Goal: Information Seeking & Learning: Find specific fact

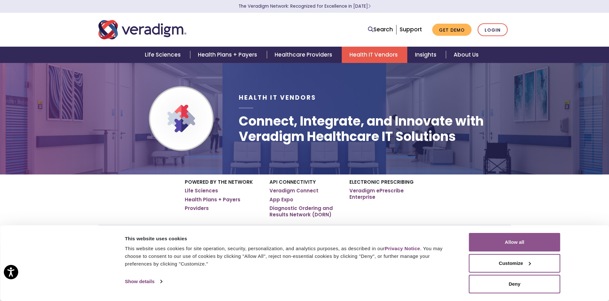
click at [504, 247] on button "Allow all" at bounding box center [515, 242] width 92 height 19
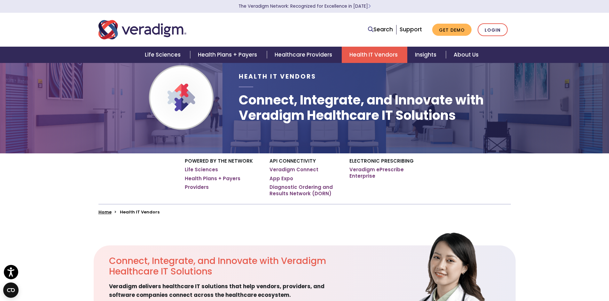
scroll to position [24, 0]
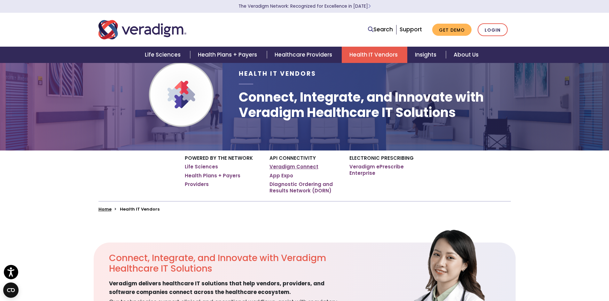
click at [302, 167] on link "Veradigm Connect" at bounding box center [294, 167] width 49 height 6
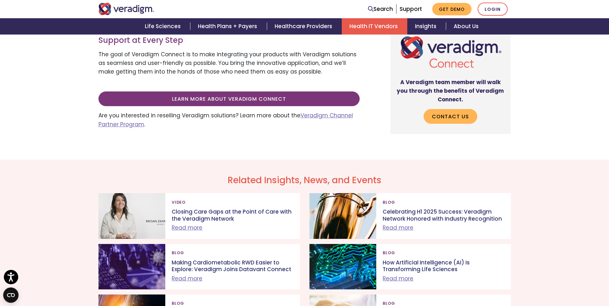
scroll to position [336, 0]
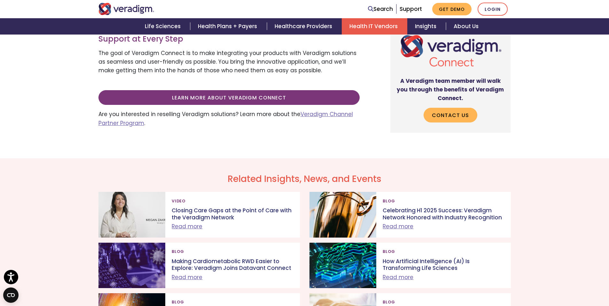
click at [46, 182] on div "Related Insights, News, and Events Video Closing Care Gaps at the Point of Care…" at bounding box center [304, 258] width 609 height 201
click at [377, 9] on link "Search" at bounding box center [380, 9] width 25 height 9
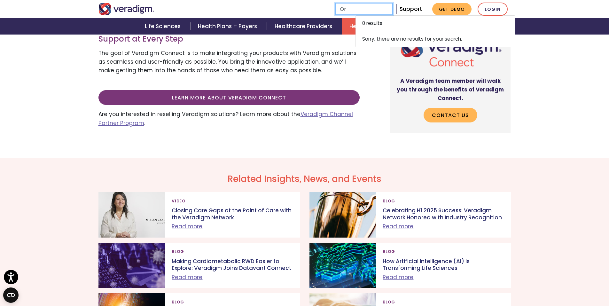
type input "O"
type input "Oracle"
